Goal: Book appointment/travel/reservation

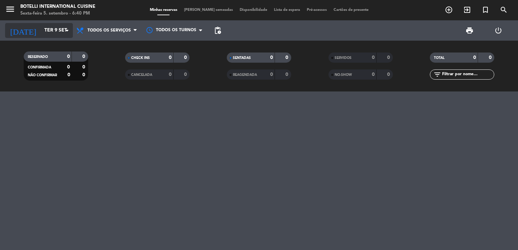
click at [41, 32] on input "Ter 9 set" at bounding box center [73, 30] width 64 height 12
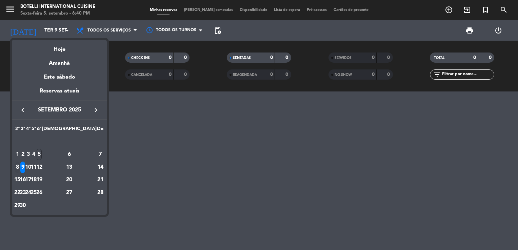
click at [19, 165] on div "8" at bounding box center [17, 168] width 5 height 12
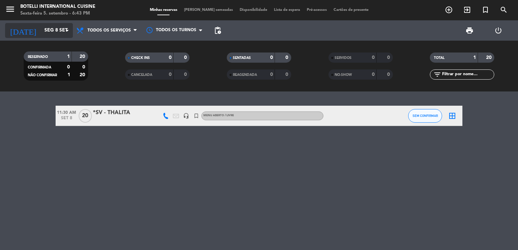
click at [53, 25] on input "Seg 8 set" at bounding box center [73, 30] width 64 height 12
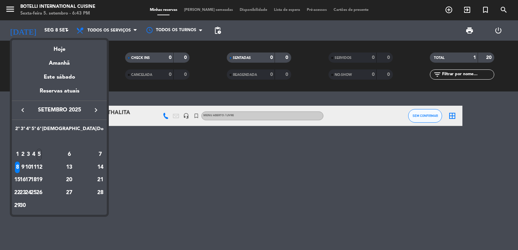
click at [95, 109] on icon "keyboard_arrow_right" at bounding box center [96, 110] width 8 height 8
click at [84, 168] on div "11" at bounding box center [69, 168] width 49 height 12
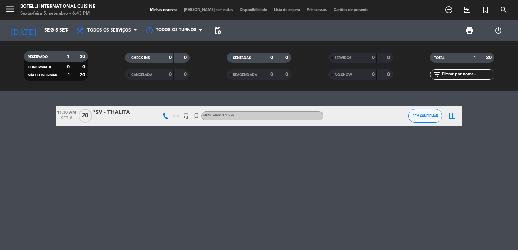
type input "Sáb 11 out"
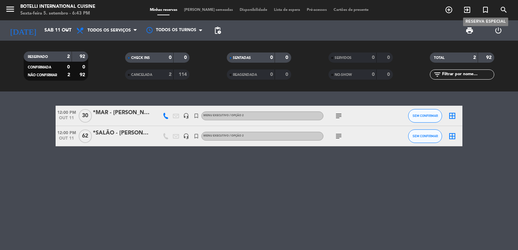
click at [482, 7] on icon "turned_in_not" at bounding box center [486, 10] width 8 height 8
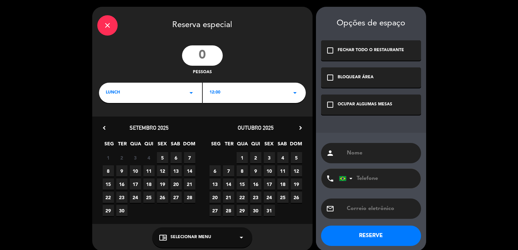
click at [211, 52] on input "number" at bounding box center [202, 55] width 41 height 20
type input "60"
click at [186, 96] on div "LUNCH arrow_drop_down" at bounding box center [150, 93] width 103 height 20
click at [123, 120] on div "Jantar" at bounding box center [151, 121] width 90 height 7
click at [357, 78] on div "BLOQUEAR ÁREA" at bounding box center [356, 77] width 36 height 7
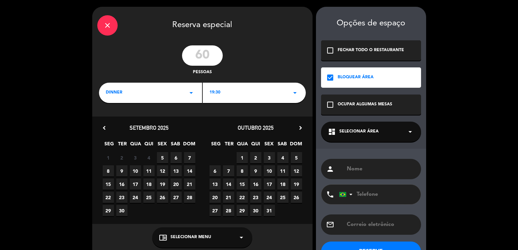
click at [382, 129] on div "dashboard Selecionar área arrow_drop_down" at bounding box center [371, 132] width 100 height 20
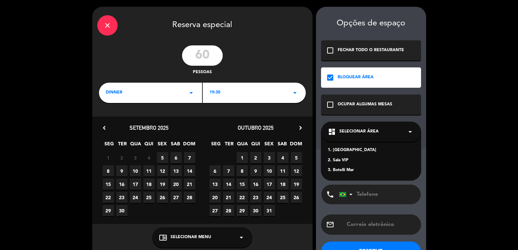
click at [348, 172] on div "3. Botelli Mar" at bounding box center [371, 170] width 86 height 7
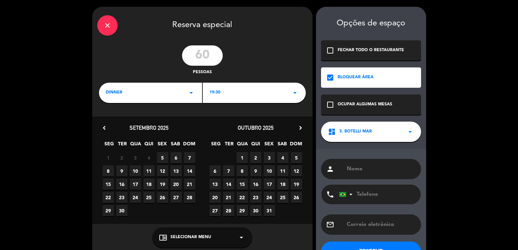
click at [364, 165] on input "text" at bounding box center [381, 169] width 70 height 9
type input "*SALÃO - [PERSON_NAME]"
click at [365, 249] on button "RESERVE" at bounding box center [371, 252] width 100 height 20
